Goal: Task Accomplishment & Management: Manage account settings

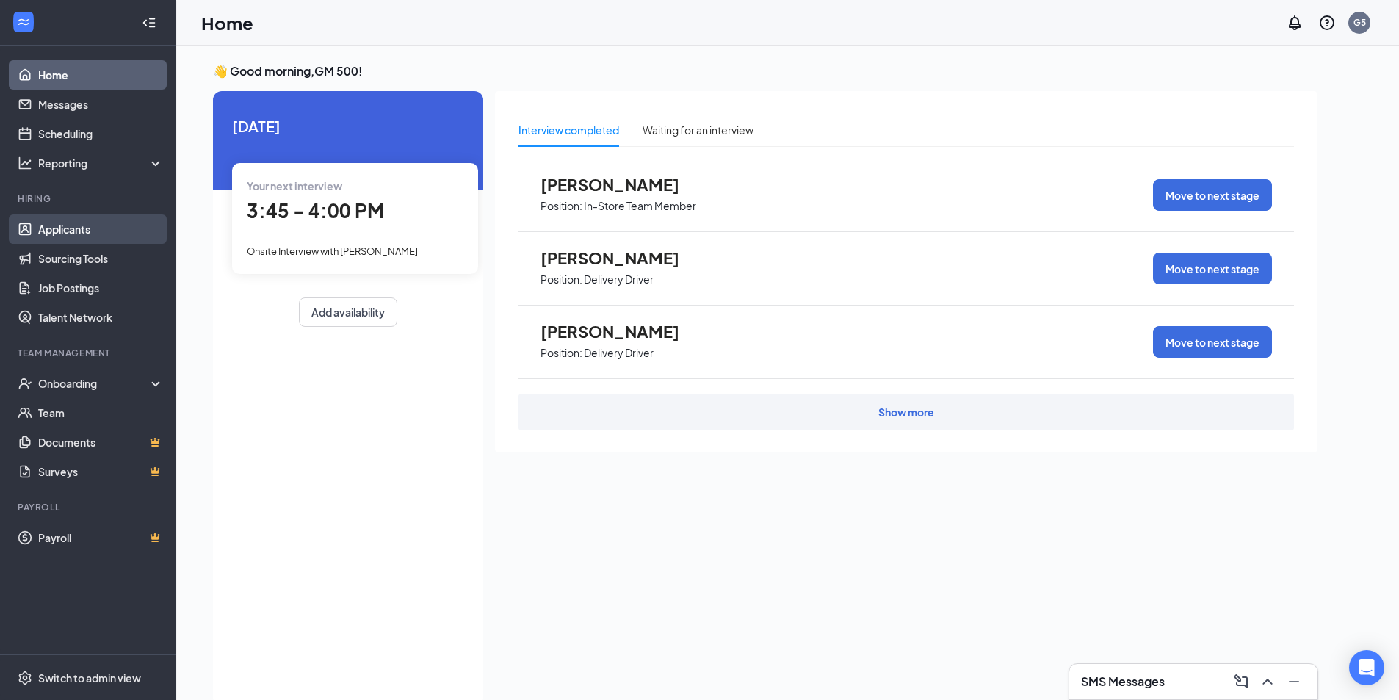
click at [62, 228] on link "Applicants" at bounding box center [101, 229] width 126 height 29
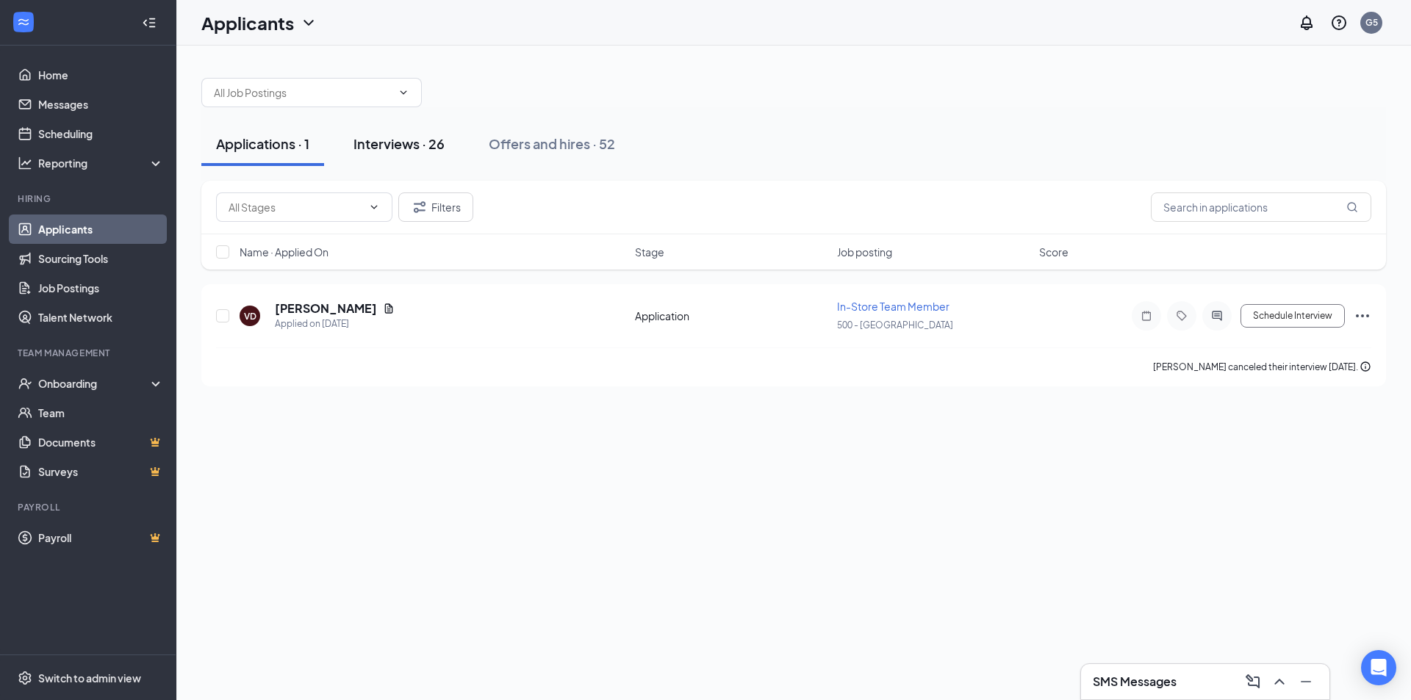
click at [400, 143] on div "Interviews · 26" at bounding box center [398, 143] width 91 height 18
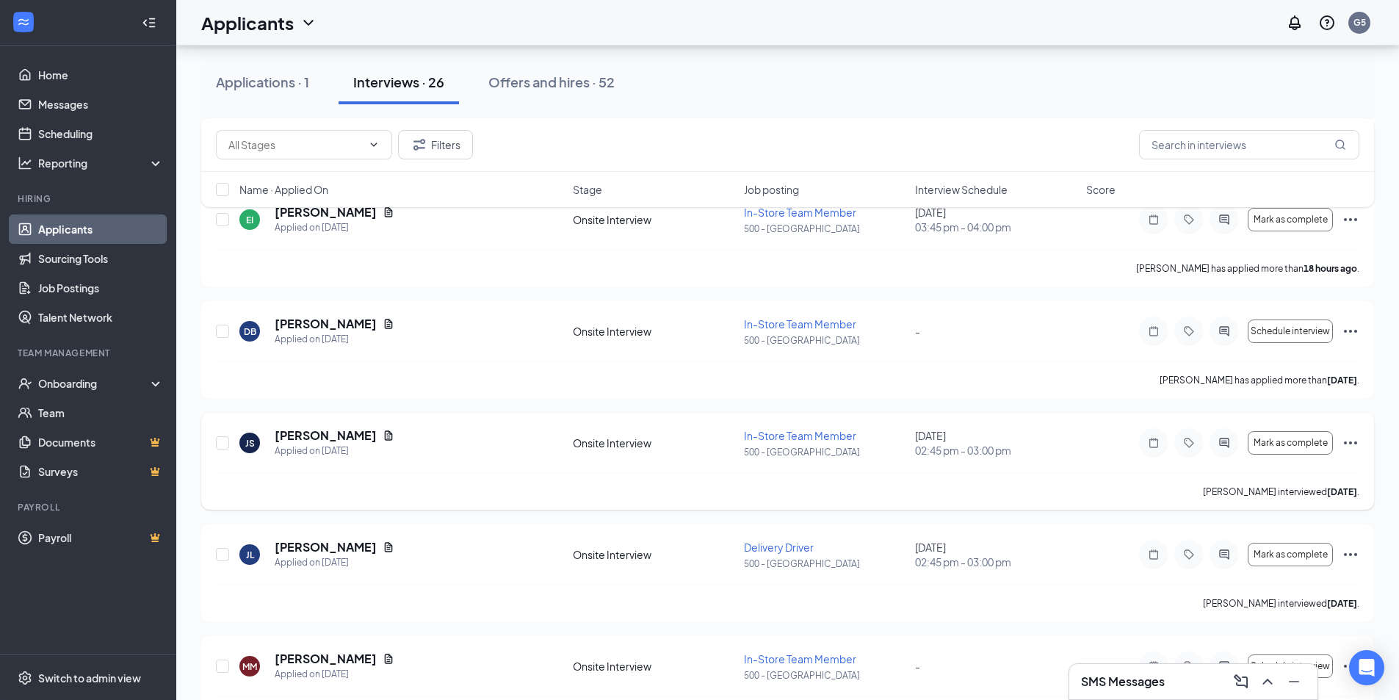
scroll to position [294, 0]
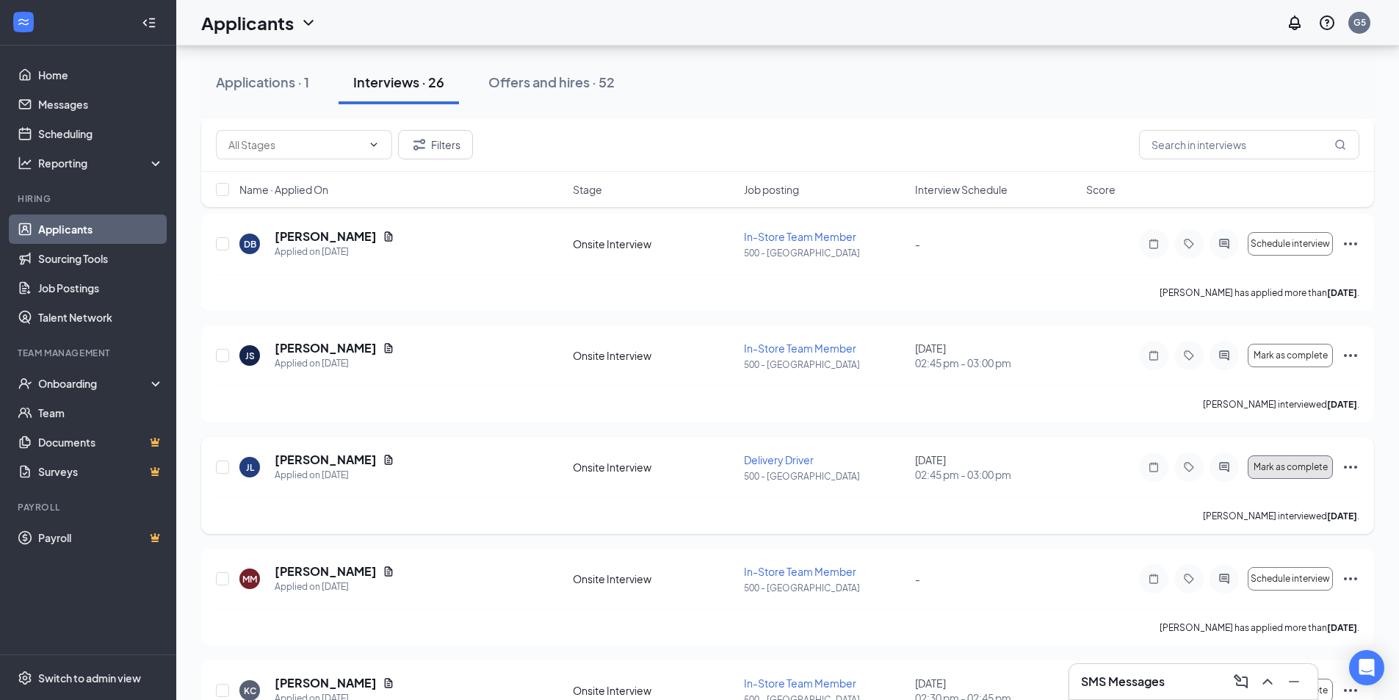
click at [1282, 461] on button "Mark as complete" at bounding box center [1290, 467] width 85 height 24
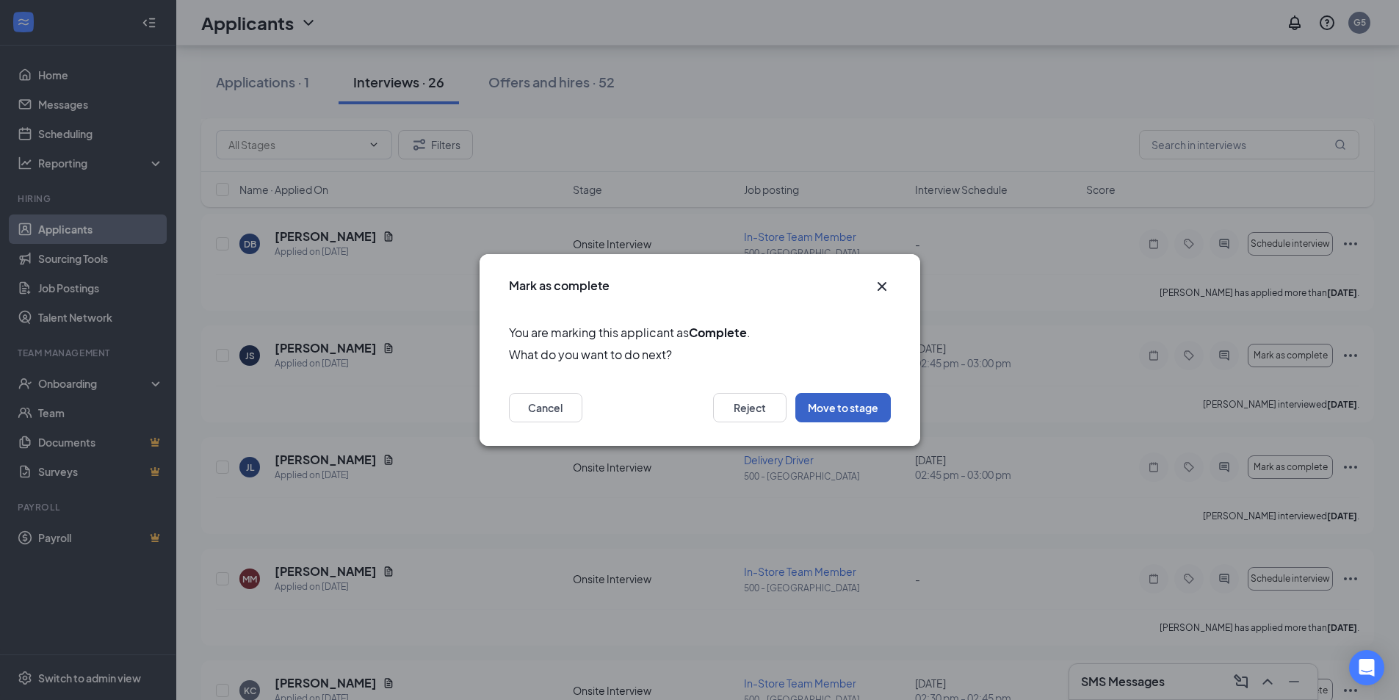
click at [824, 407] on button "Move to stage" at bounding box center [844, 407] width 96 height 29
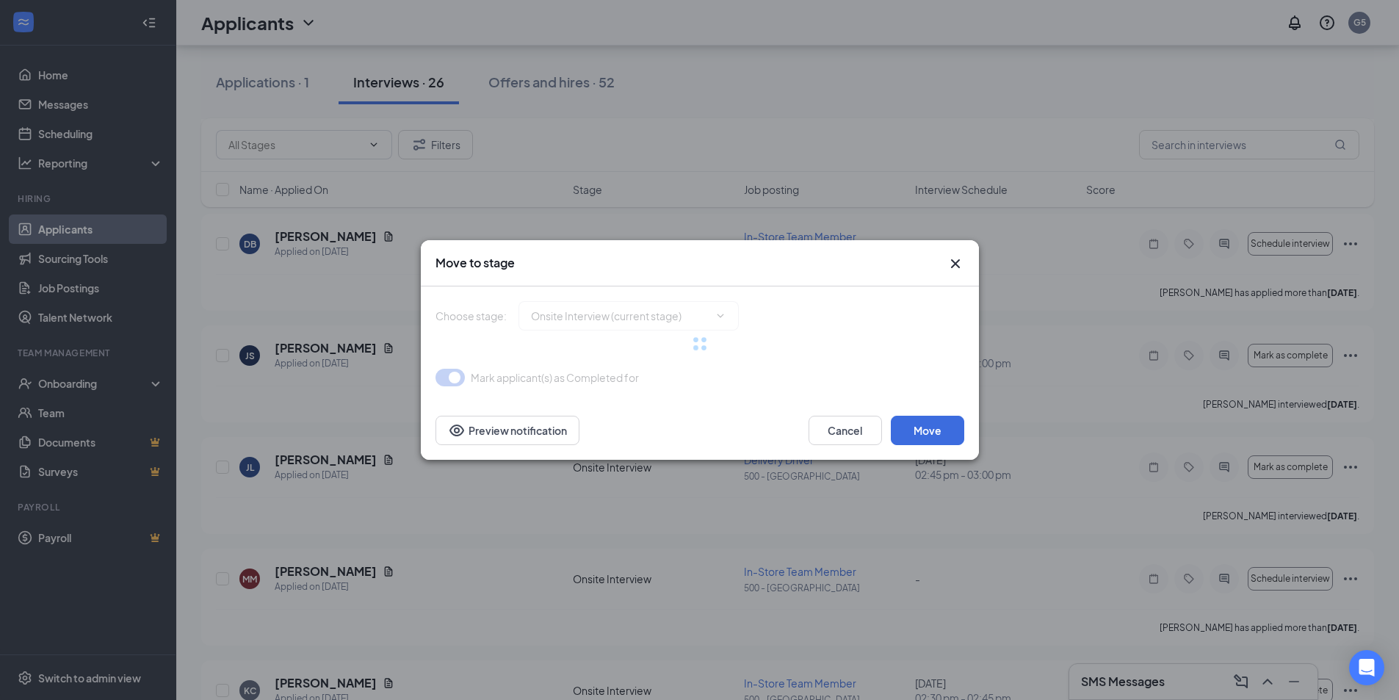
type input "Hiring Complete (final stage)"
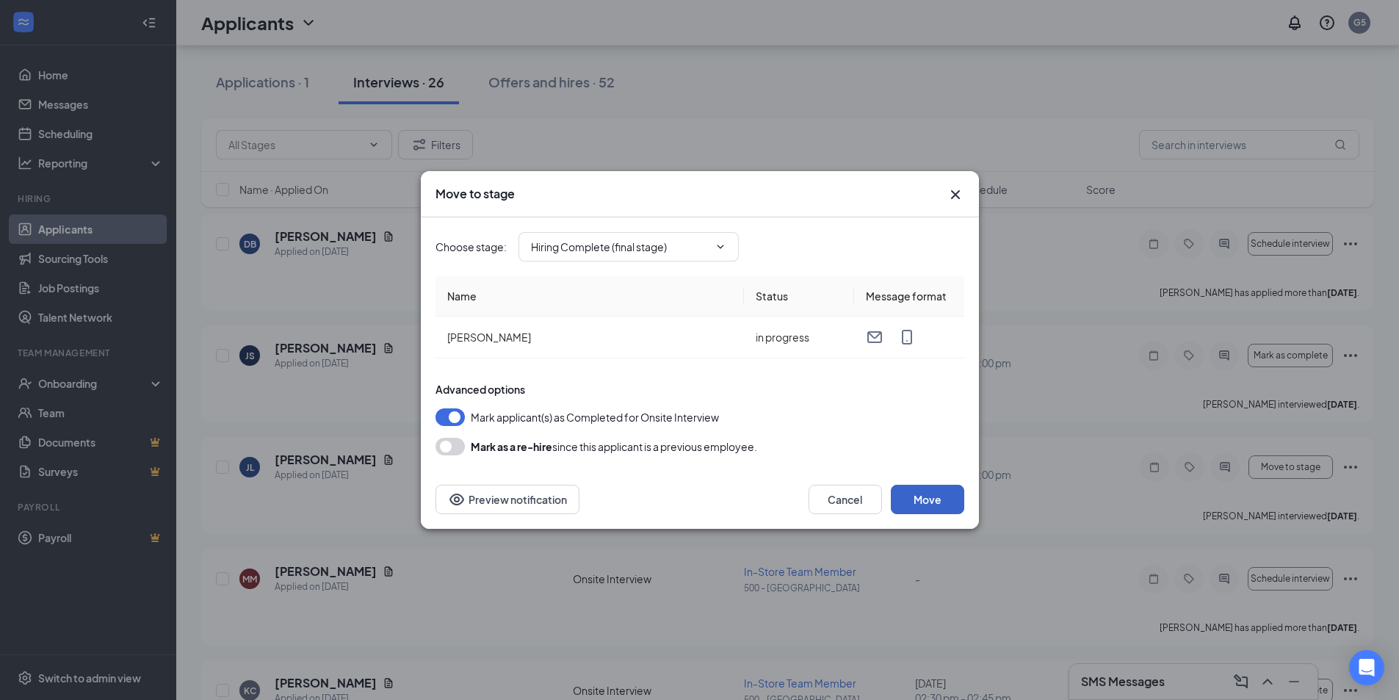
click at [923, 496] on button "Move" at bounding box center [927, 499] width 73 height 29
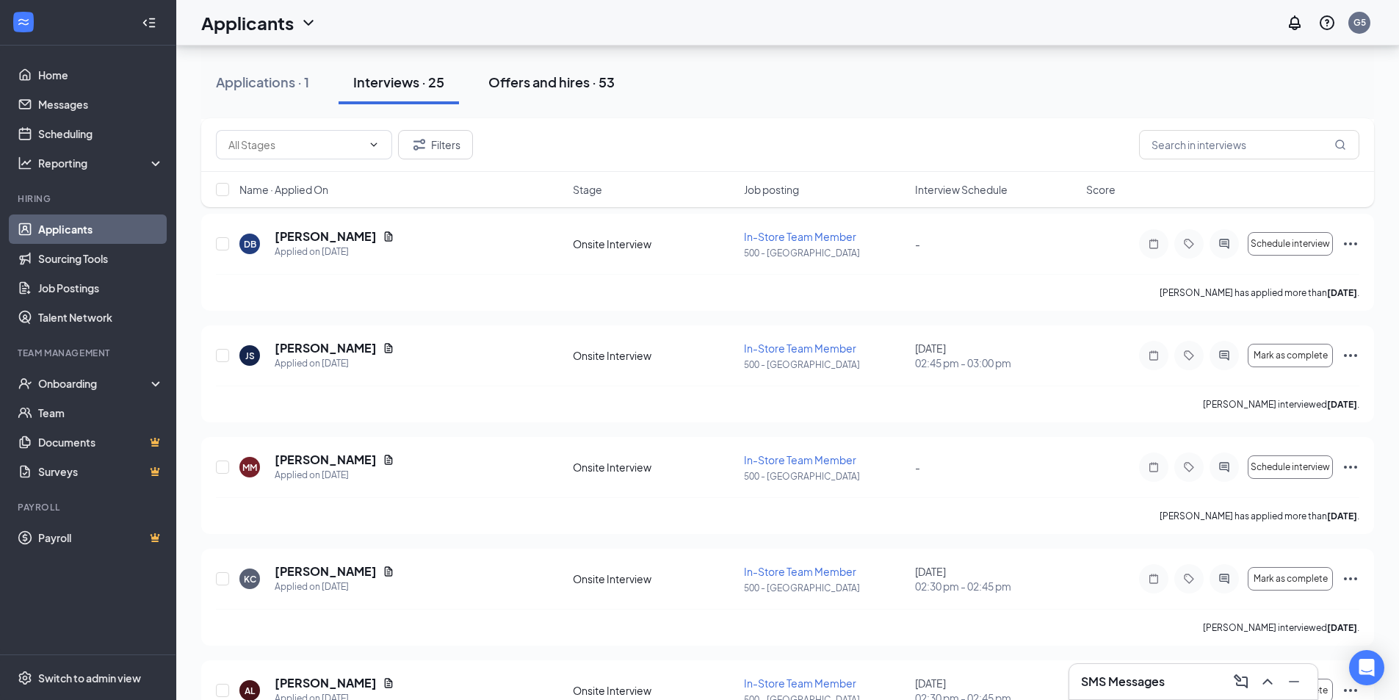
click at [538, 83] on div "Offers and hires · 53" at bounding box center [552, 82] width 126 height 18
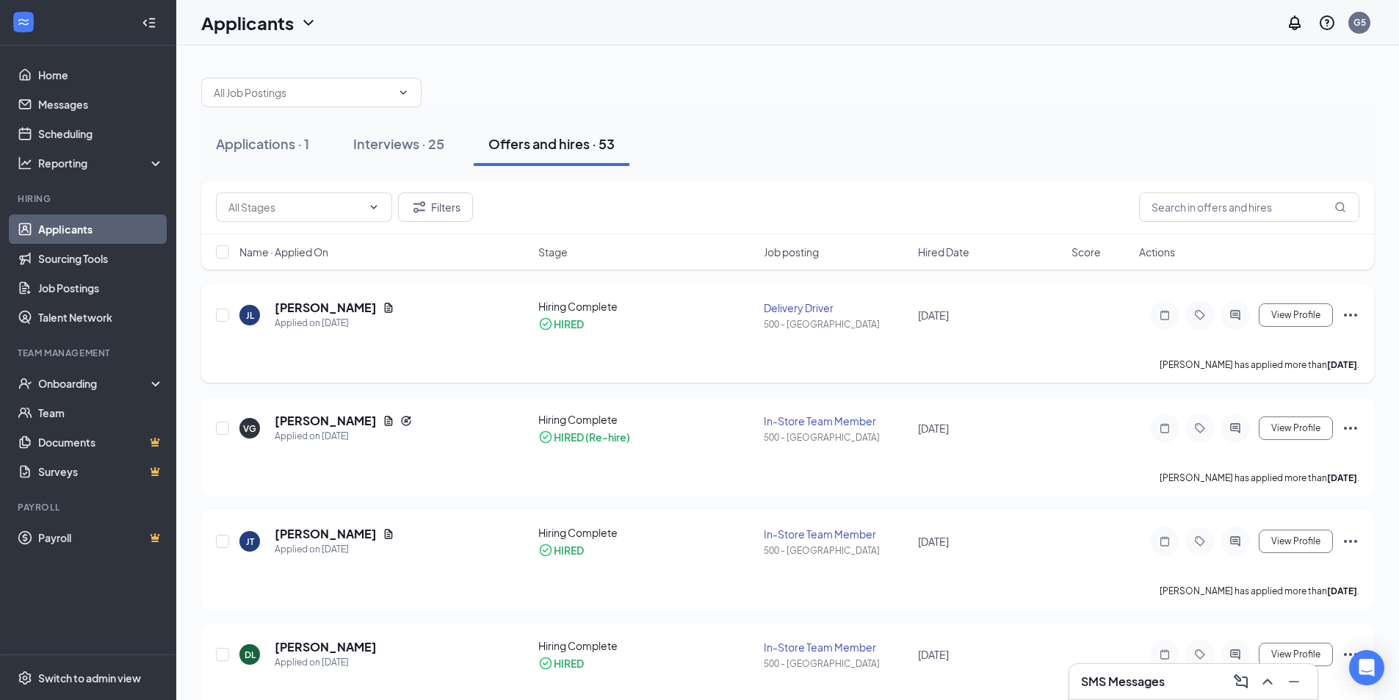
click at [1355, 314] on icon "Ellipses" at bounding box center [1351, 315] width 18 height 18
drag, startPoint x: 406, startPoint y: 334, endPoint x: 403, endPoint y: 322, distance: 12.7
click at [405, 329] on div "[PERSON_NAME] Applied on [DATE] Hiring Complete HIRED Delivery Driver 500 - [GE…" at bounding box center [788, 322] width 1144 height 47
click at [93, 380] on div "Onboarding" at bounding box center [94, 383] width 113 height 15
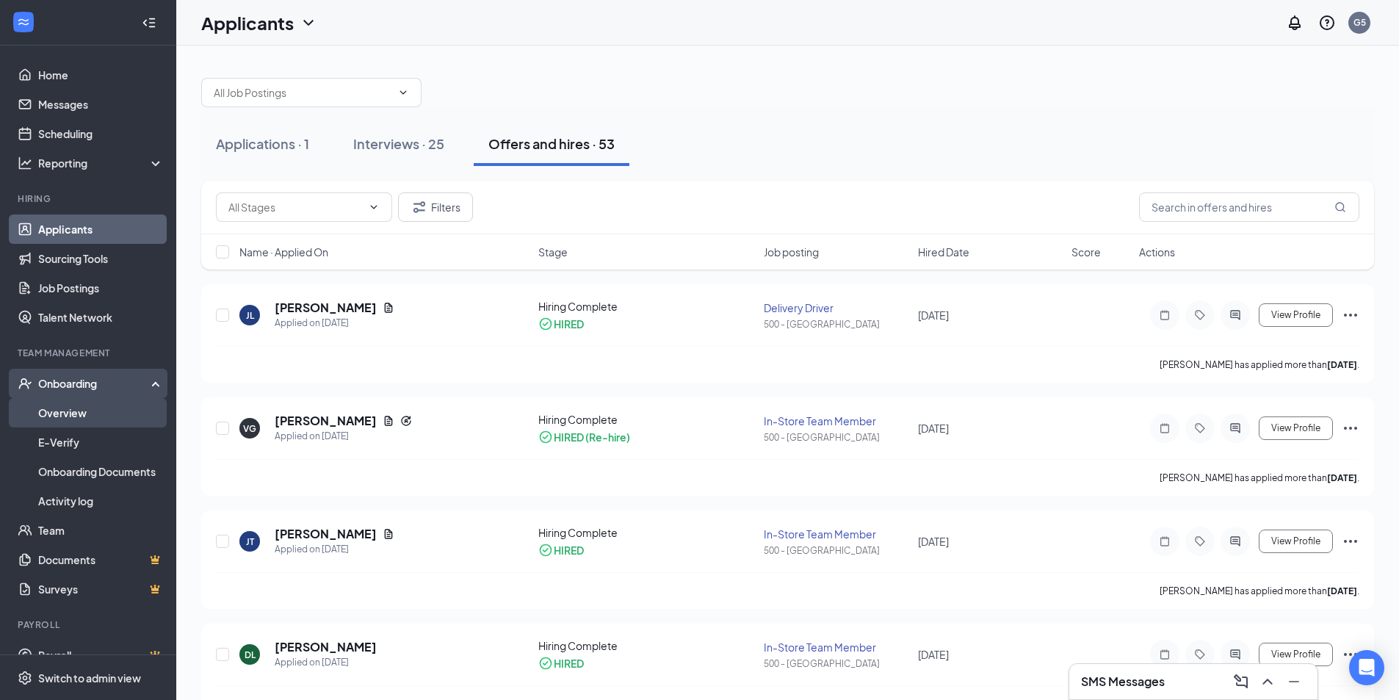
click at [91, 419] on link "Overview" at bounding box center [101, 412] width 126 height 29
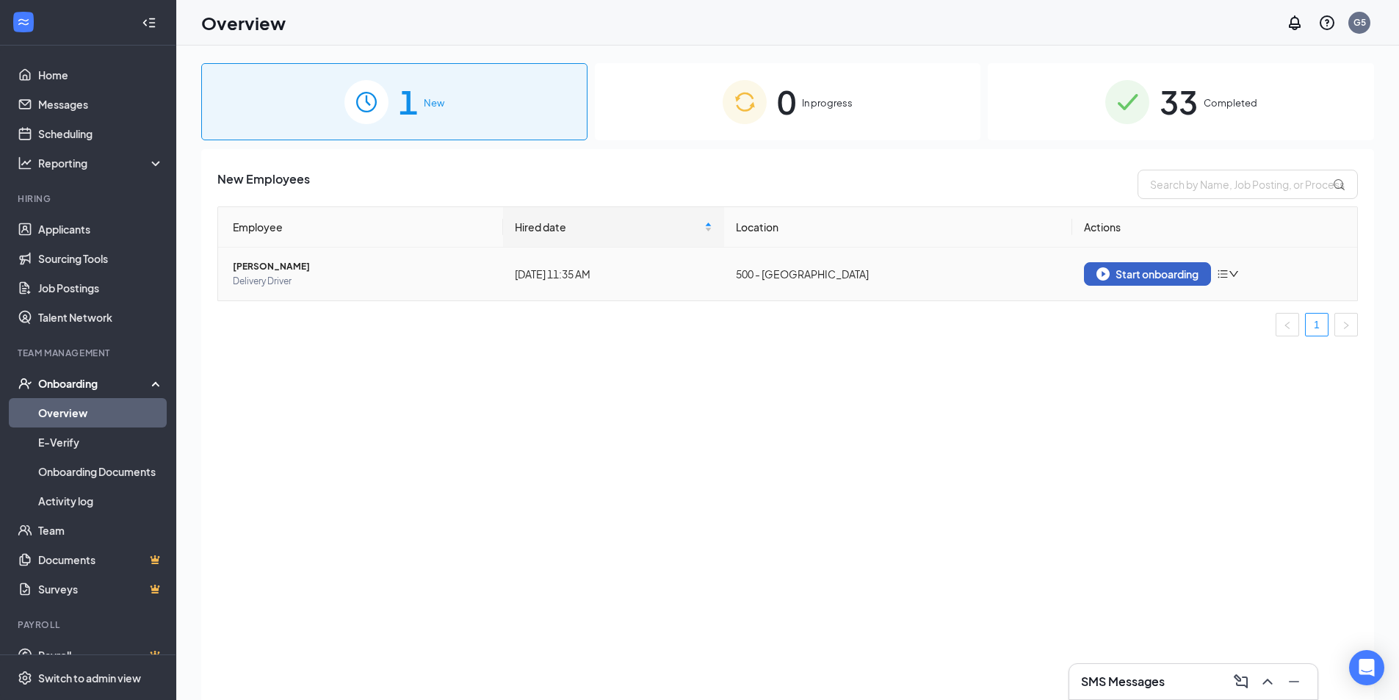
click at [1145, 274] on div "Start onboarding" at bounding box center [1148, 273] width 102 height 13
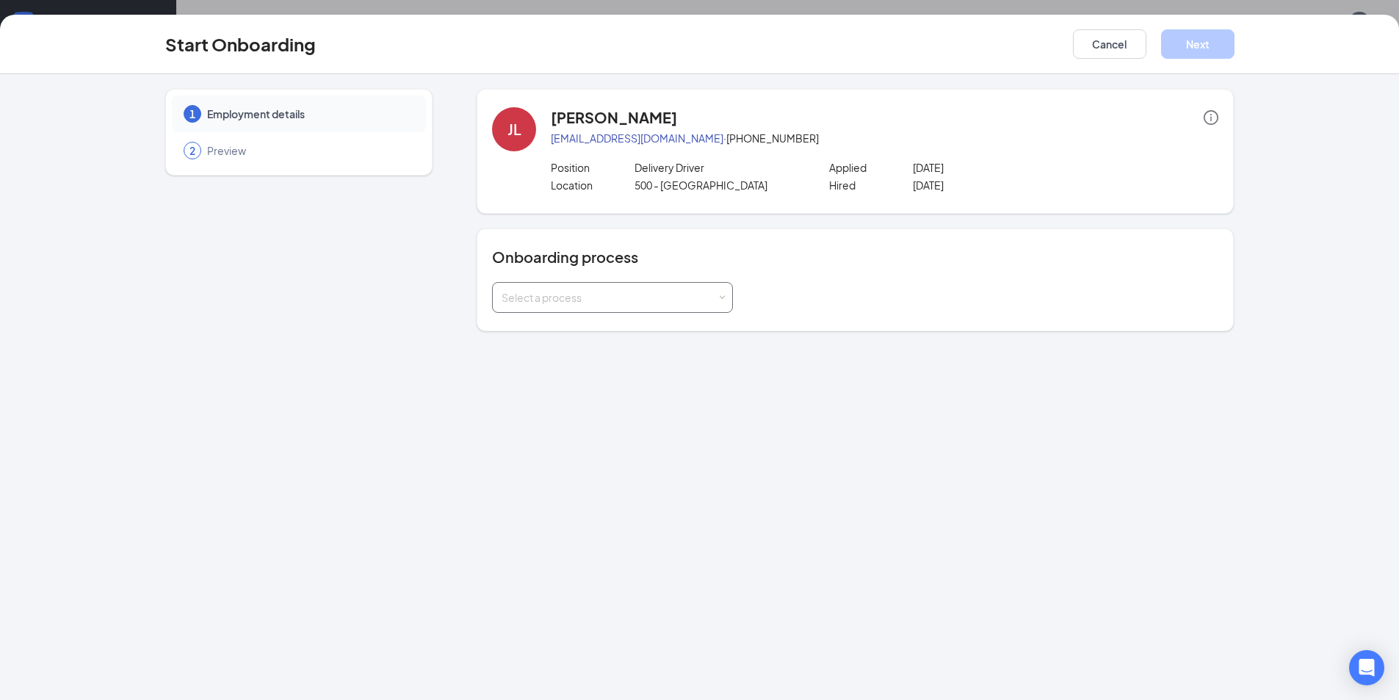
click at [567, 289] on div "Select a process" at bounding box center [613, 297] width 222 height 29
click at [579, 355] on span "General - Onboarding Process" at bounding box center [572, 354] width 148 height 13
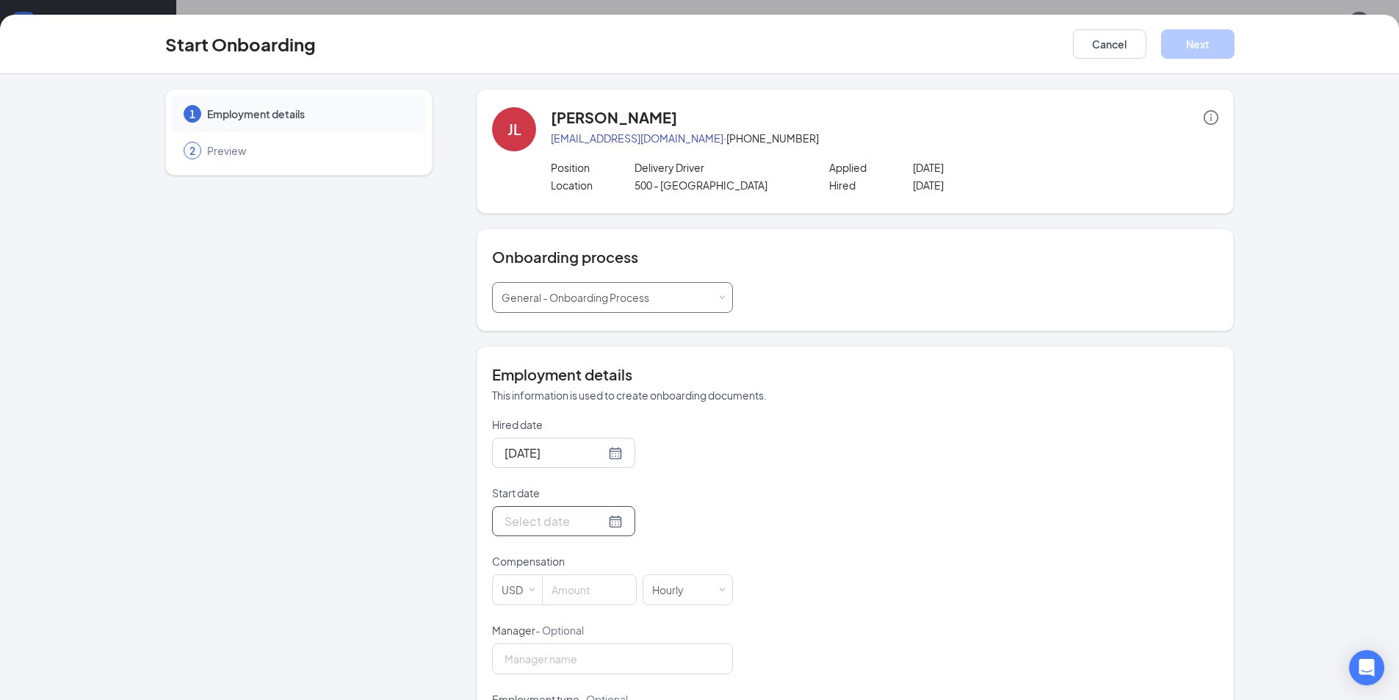
scroll to position [76, 0]
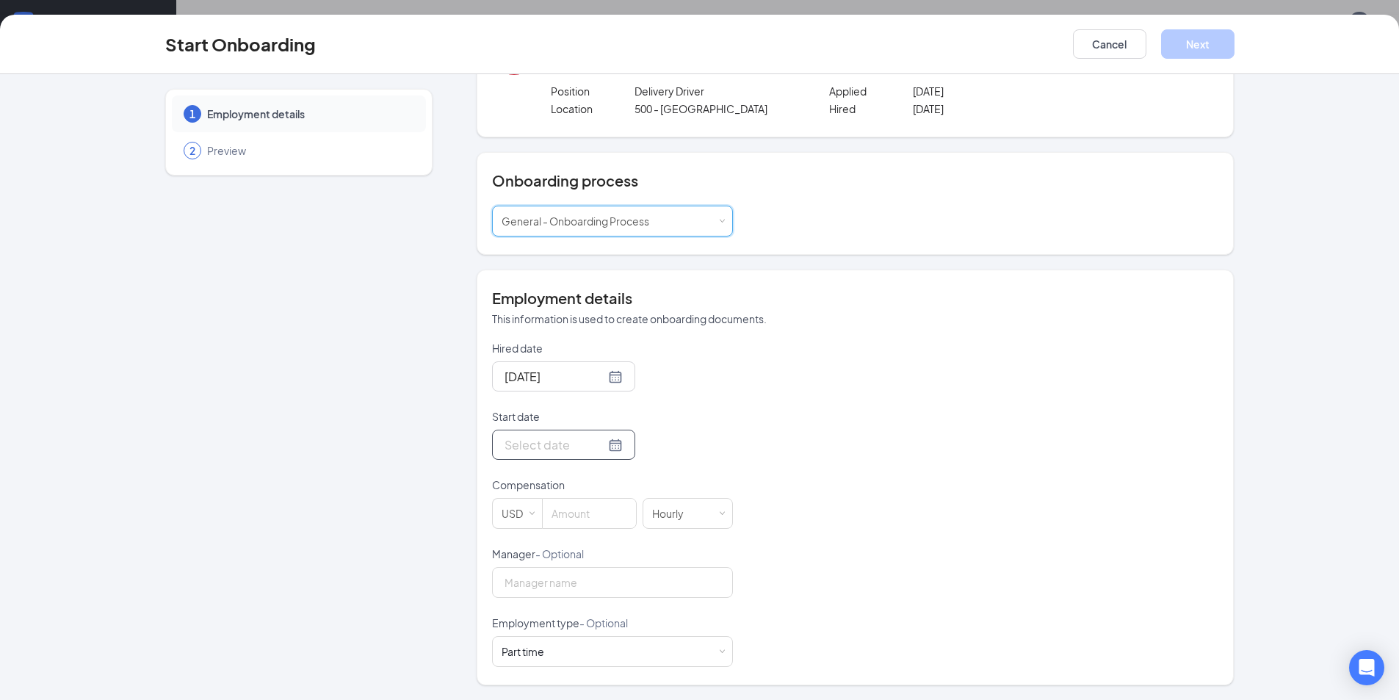
click at [597, 444] on div at bounding box center [564, 445] width 118 height 18
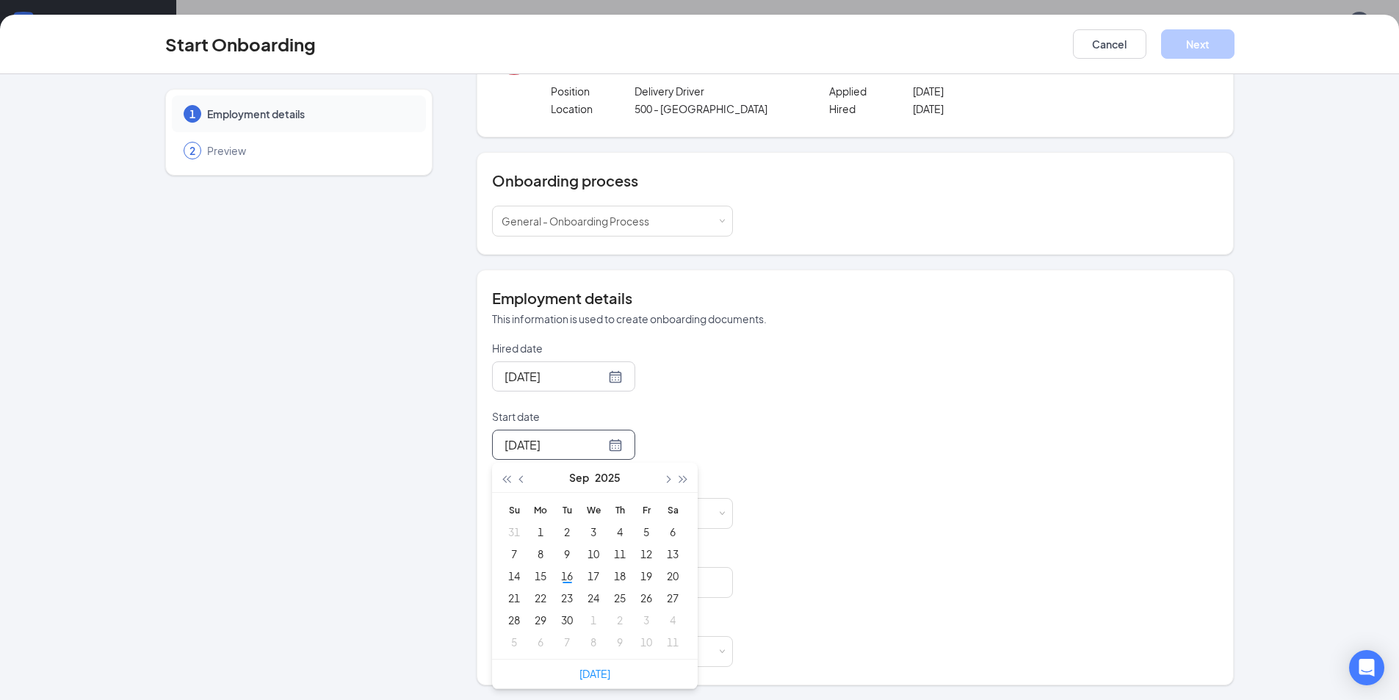
type input "[DATE]"
click at [586, 674] on link "[DATE]" at bounding box center [595, 673] width 31 height 13
type input "[DATE]"
click at [564, 510] on input at bounding box center [589, 513] width 93 height 29
type input "15"
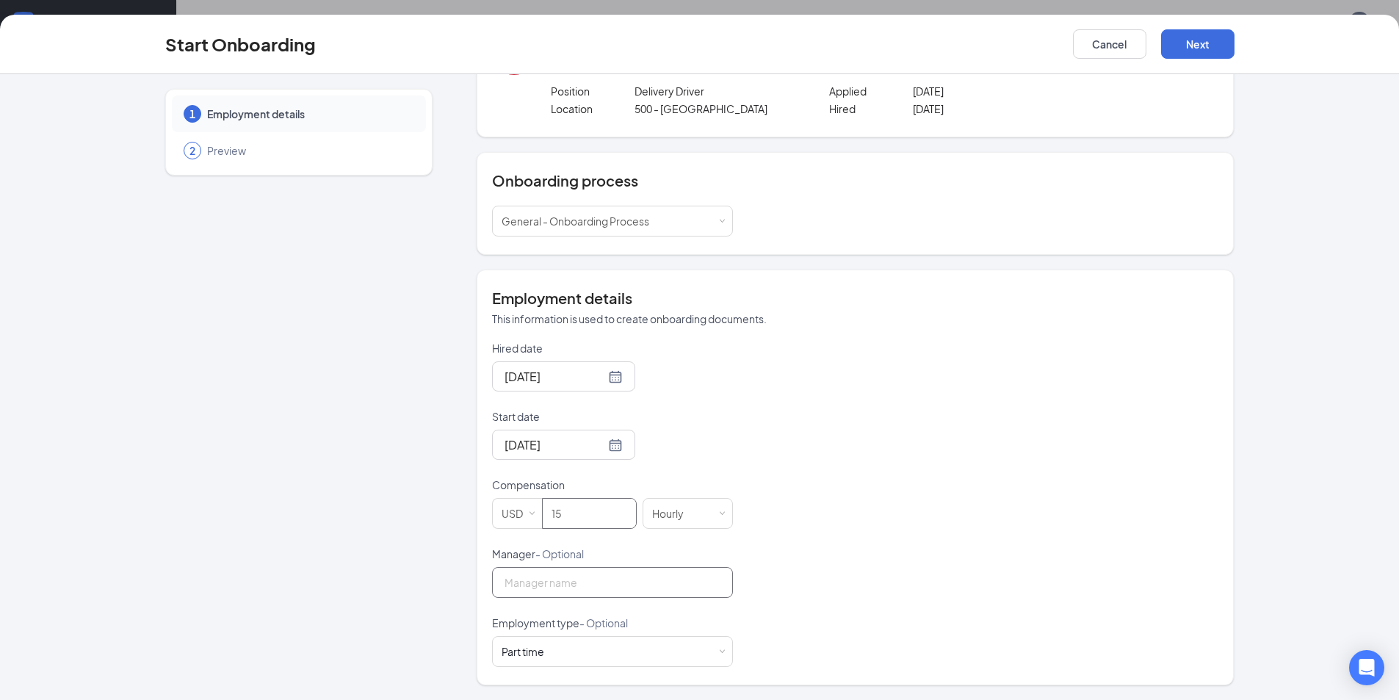
click at [555, 580] on input "Manager - Optional" at bounding box center [612, 582] width 241 height 31
type input "[PERSON_NAME]"
click at [1189, 43] on button "Next" at bounding box center [1197, 43] width 73 height 29
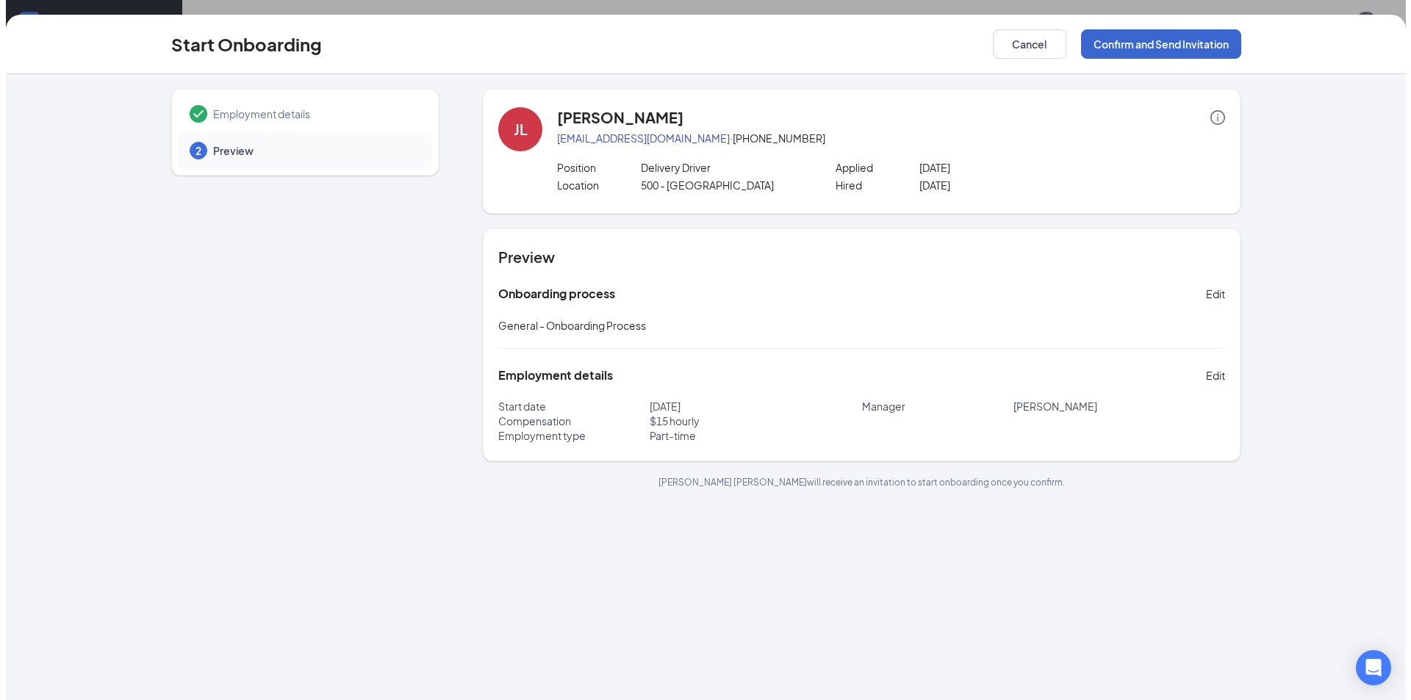
scroll to position [0, 0]
click at [1132, 45] on button "Confirm and Send Invitation" at bounding box center [1155, 43] width 160 height 29
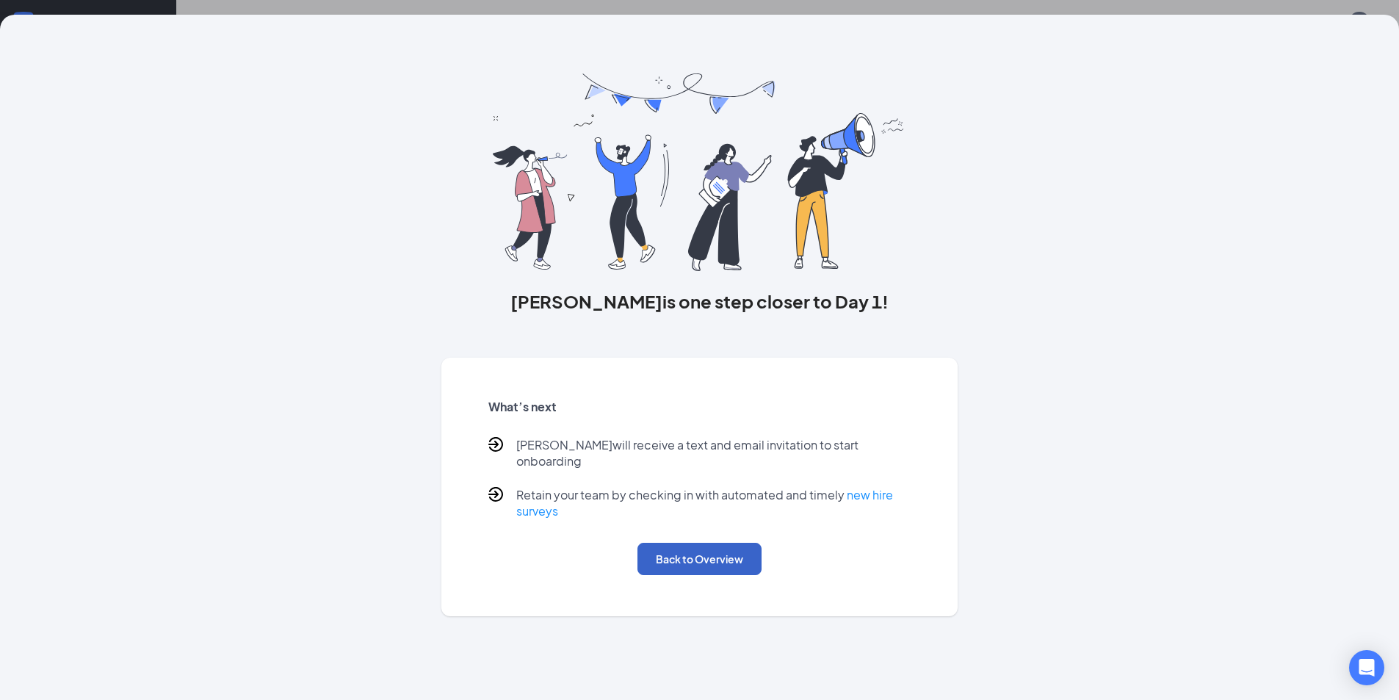
click at [685, 543] on button "Back to Overview" at bounding box center [700, 559] width 124 height 32
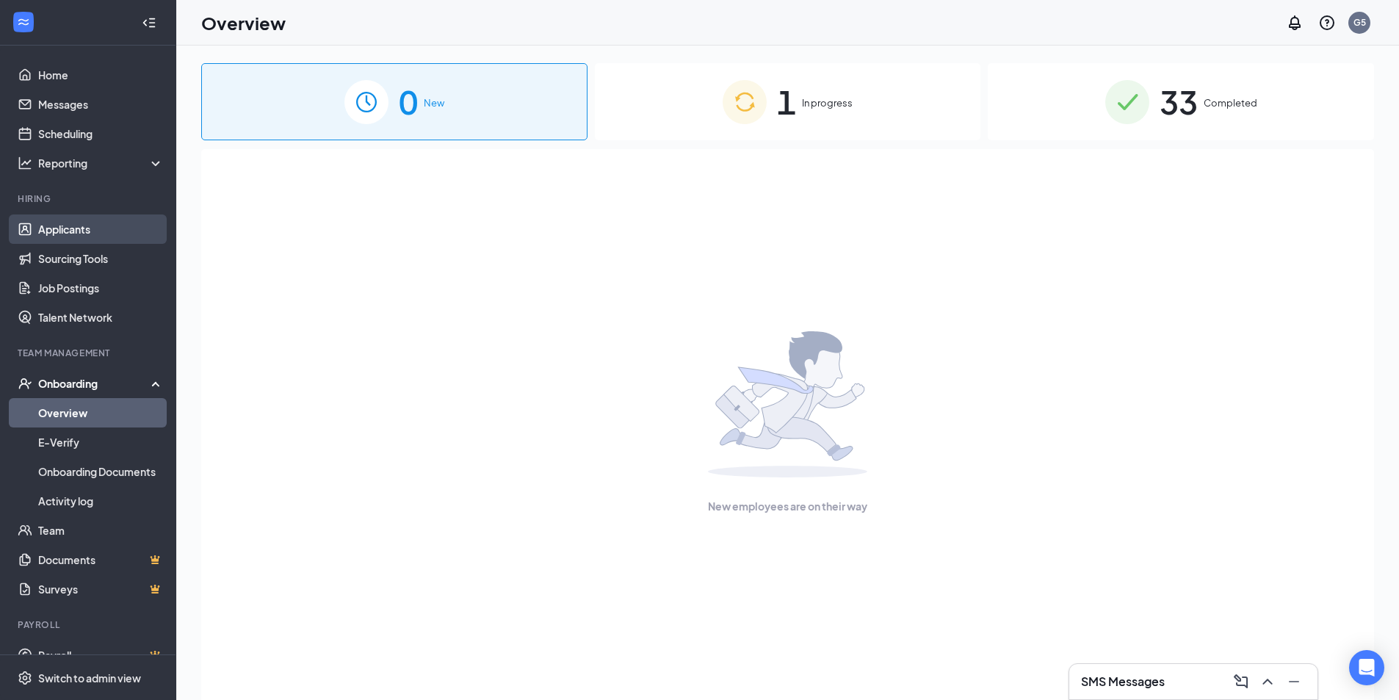
click at [72, 232] on link "Applicants" at bounding box center [101, 229] width 126 height 29
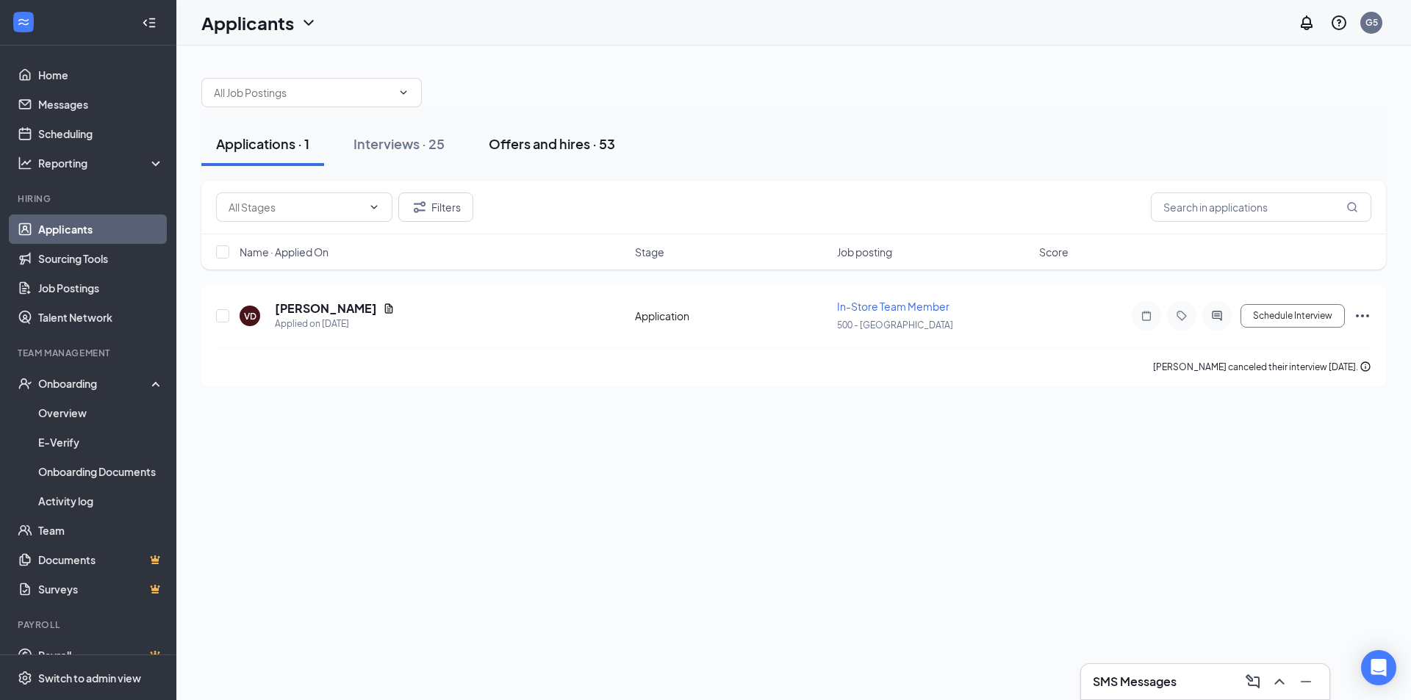
click at [527, 137] on div "Offers and hires · 53" at bounding box center [552, 143] width 126 height 18
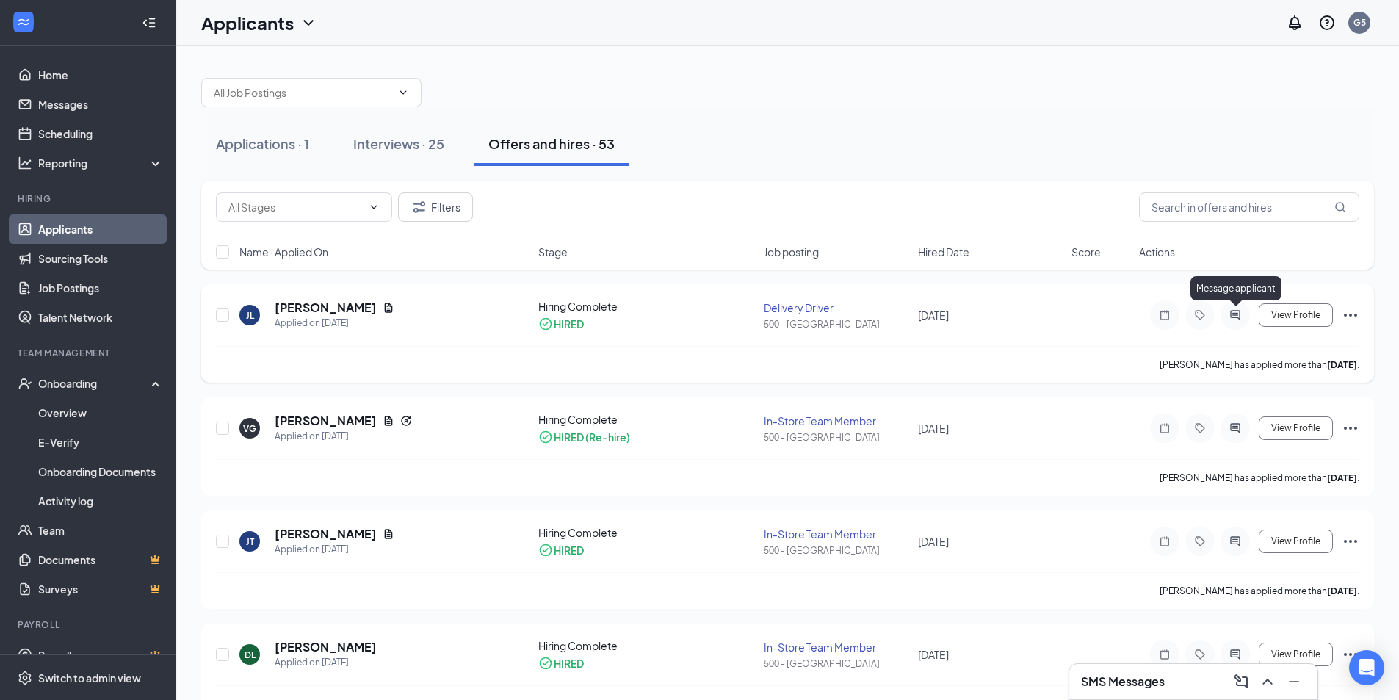
click at [1235, 314] on icon "ActiveChat" at bounding box center [1236, 315] width 18 height 12
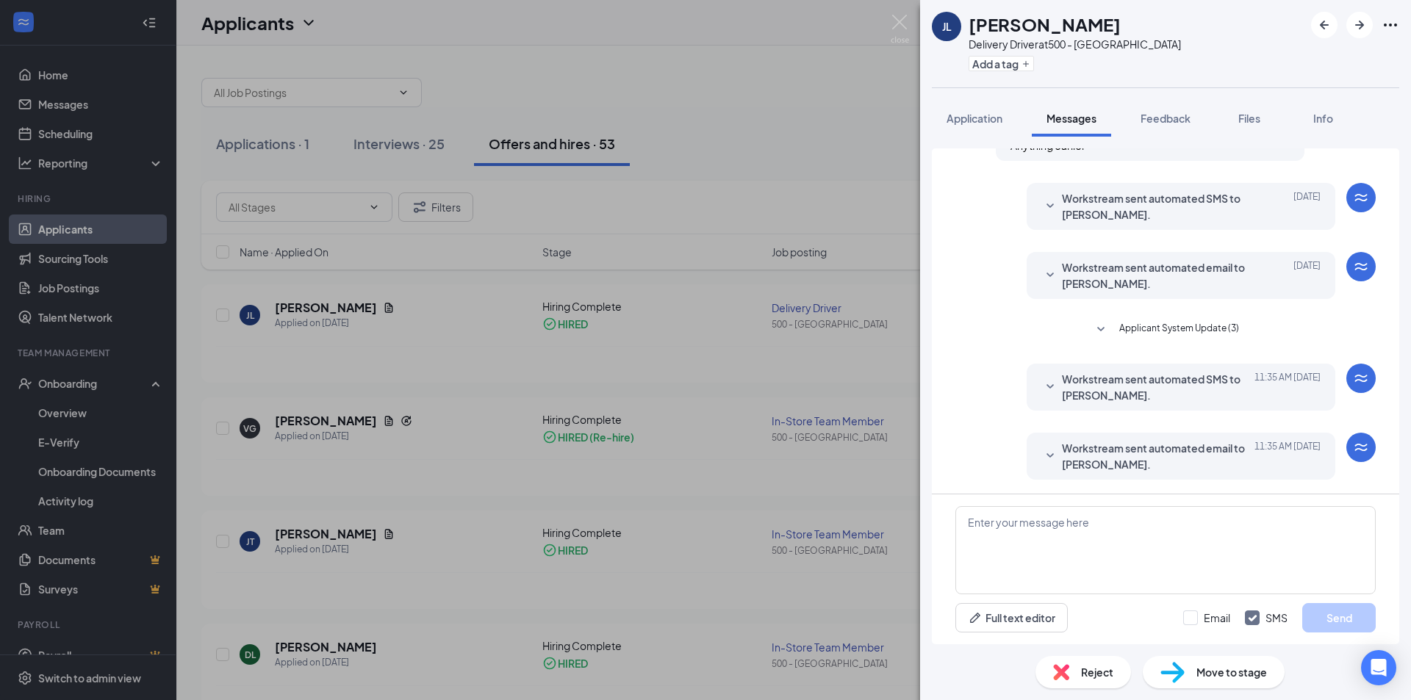
scroll to position [339, 0]
click at [1004, 525] on textarea at bounding box center [1165, 550] width 420 height 88
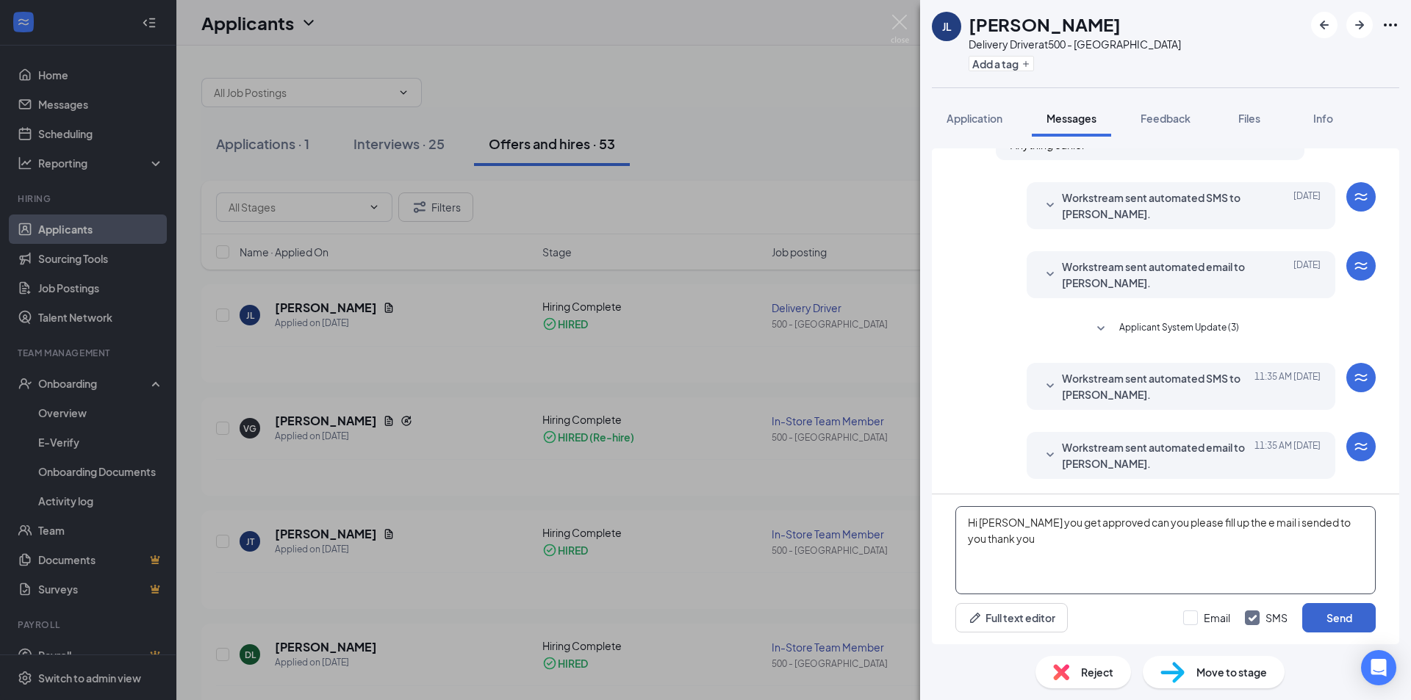
type textarea "Hi [PERSON_NAME] you get approved can you please fill up the e mail i sended to…"
click at [1330, 615] on button "Send" at bounding box center [1338, 617] width 73 height 29
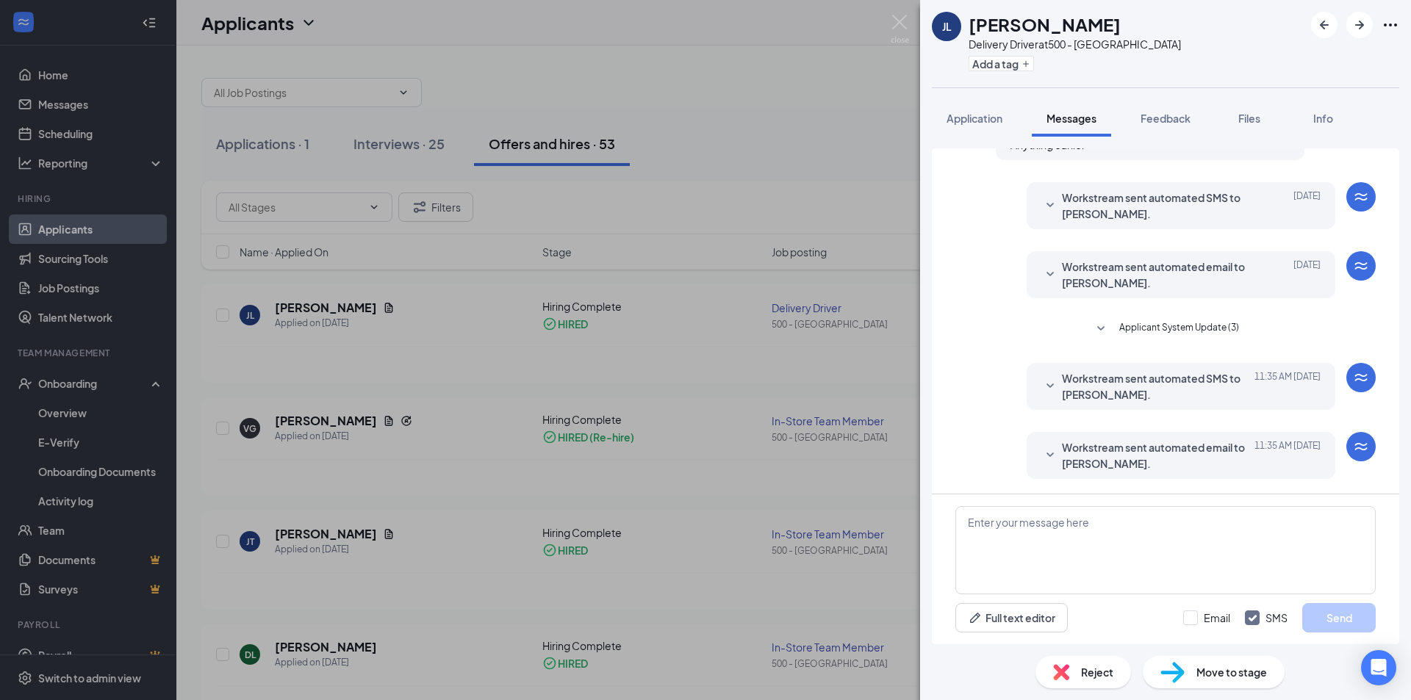
scroll to position [435, 0]
